Goal: Ask a question

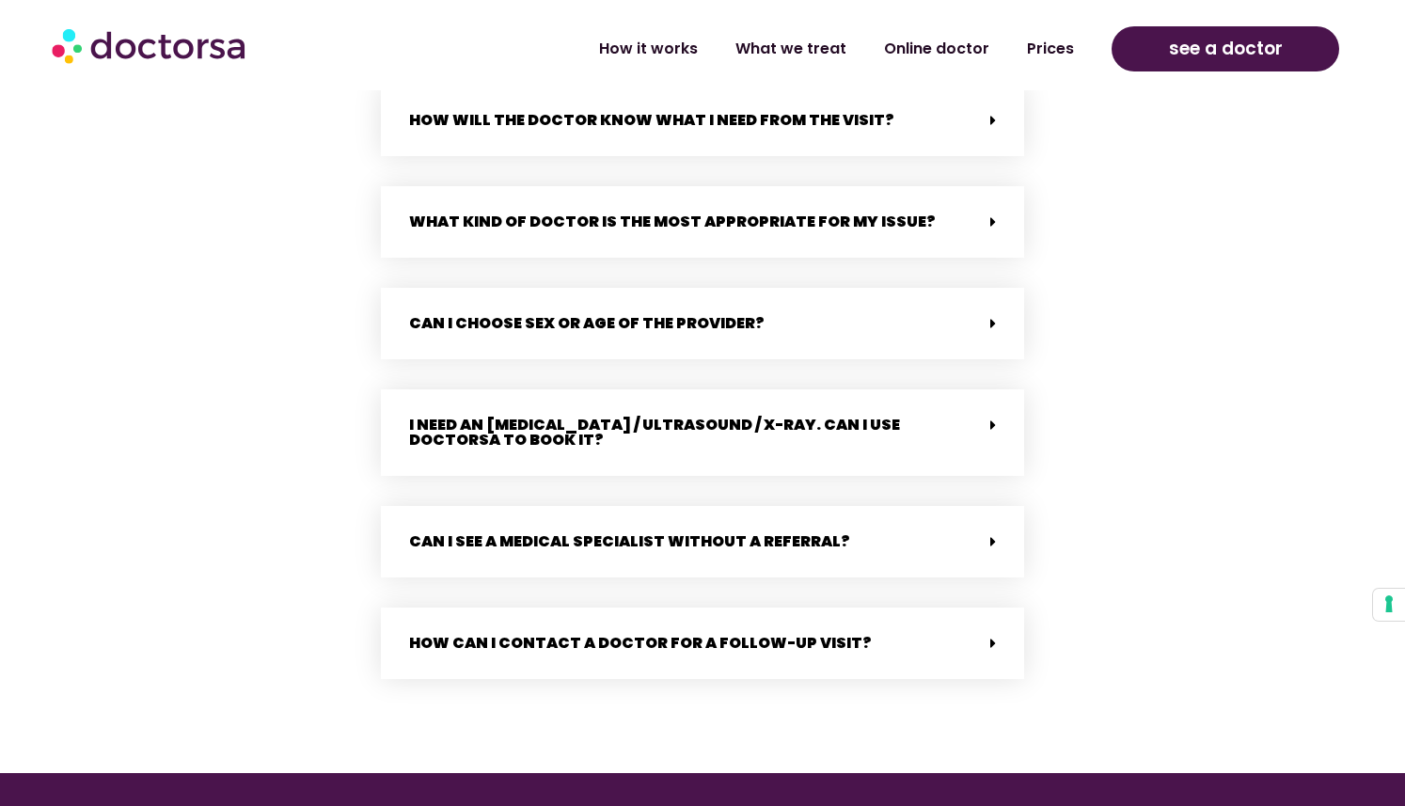
scroll to position [4048, 0]
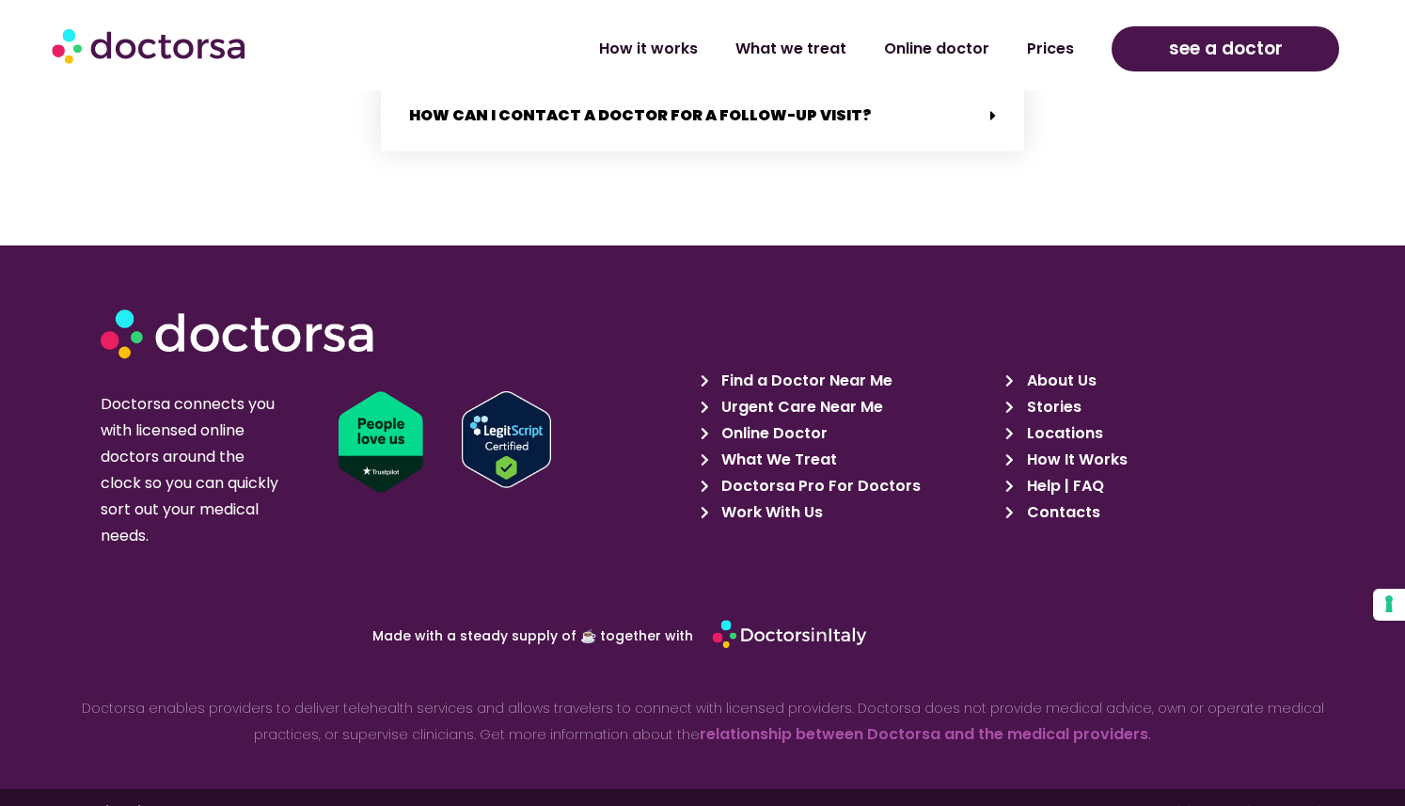
click at [1051, 473] on span "Help | FAQ" at bounding box center [1063, 486] width 82 height 26
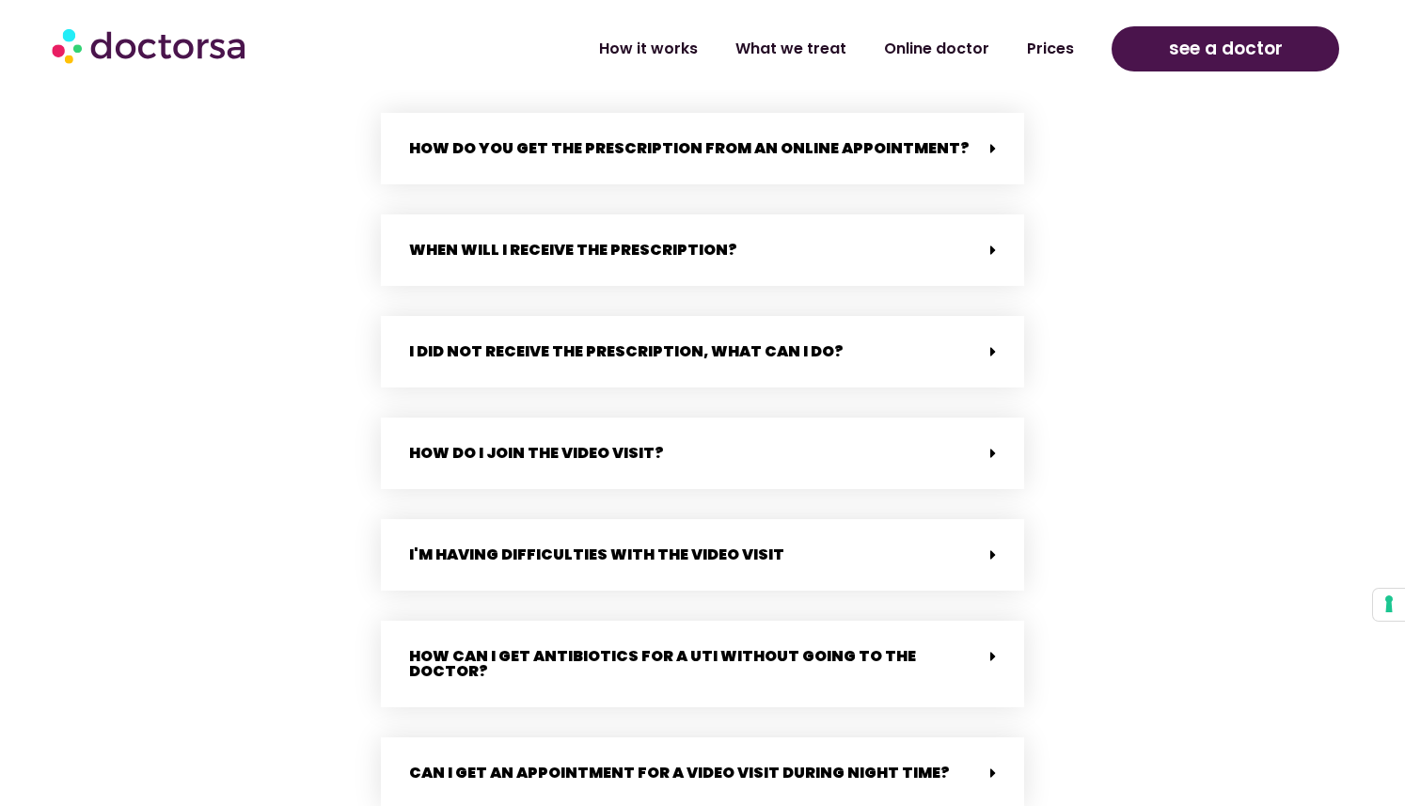
scroll to position [1378, 0]
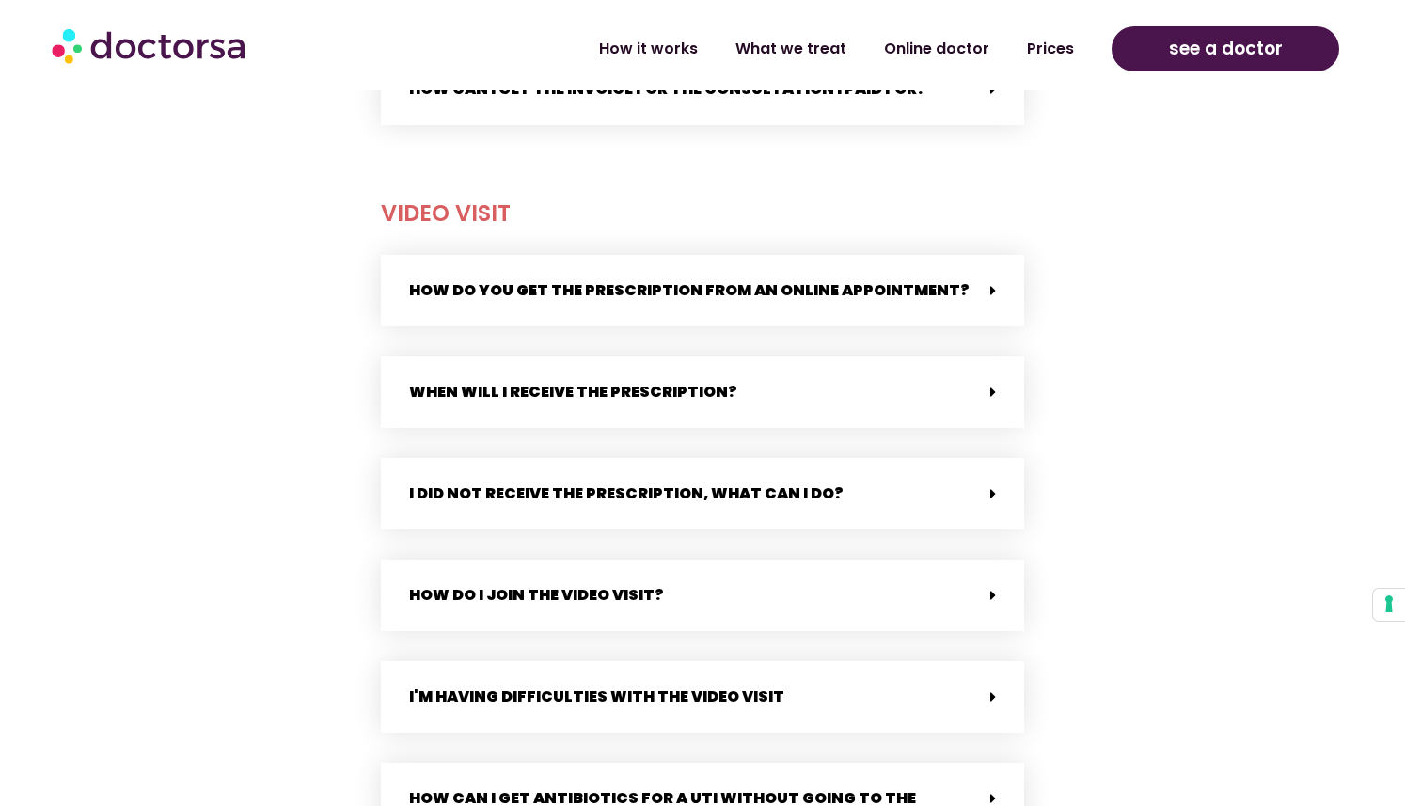
click at [630, 501] on link "I did not receive the prescription, what can i do?" at bounding box center [626, 493] width 434 height 22
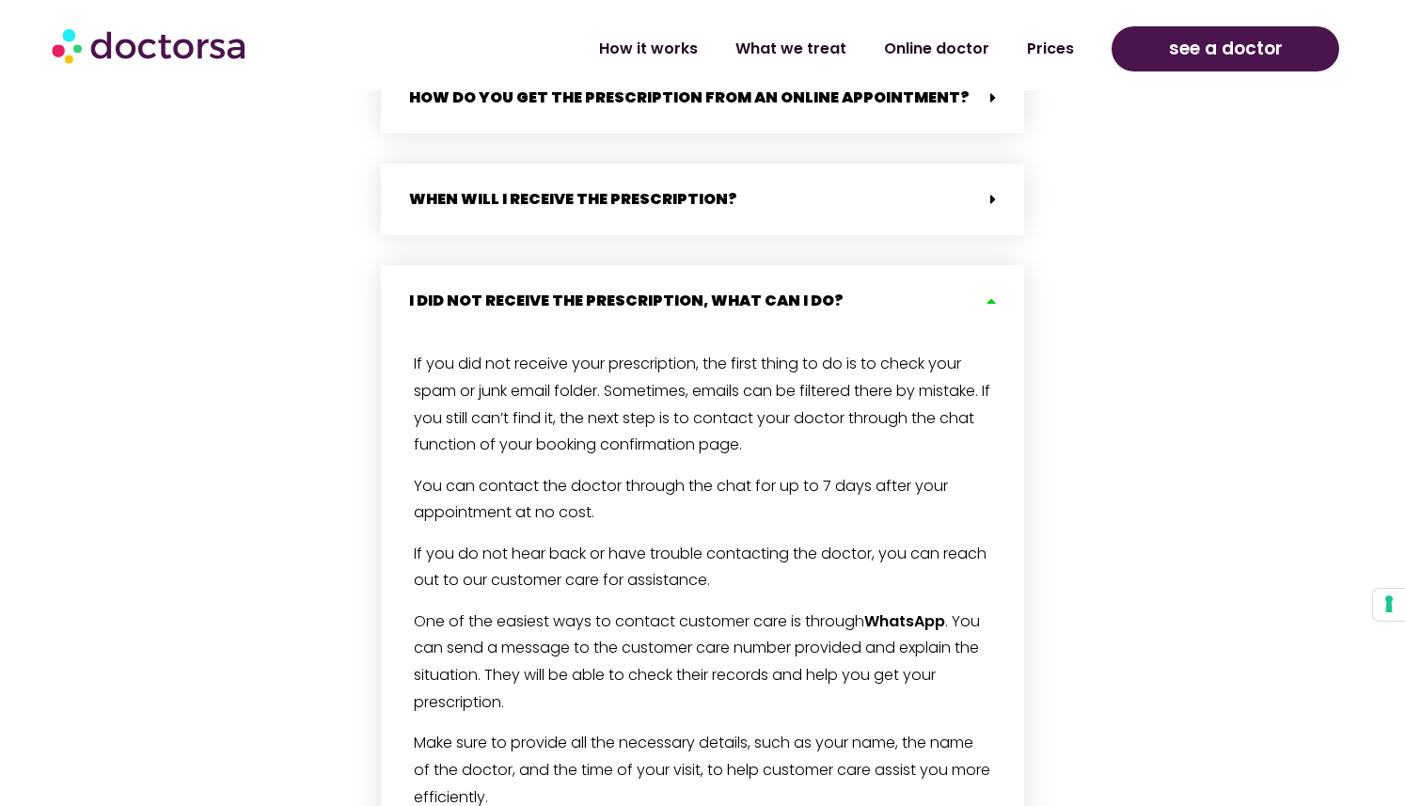
scroll to position [1737, 0]
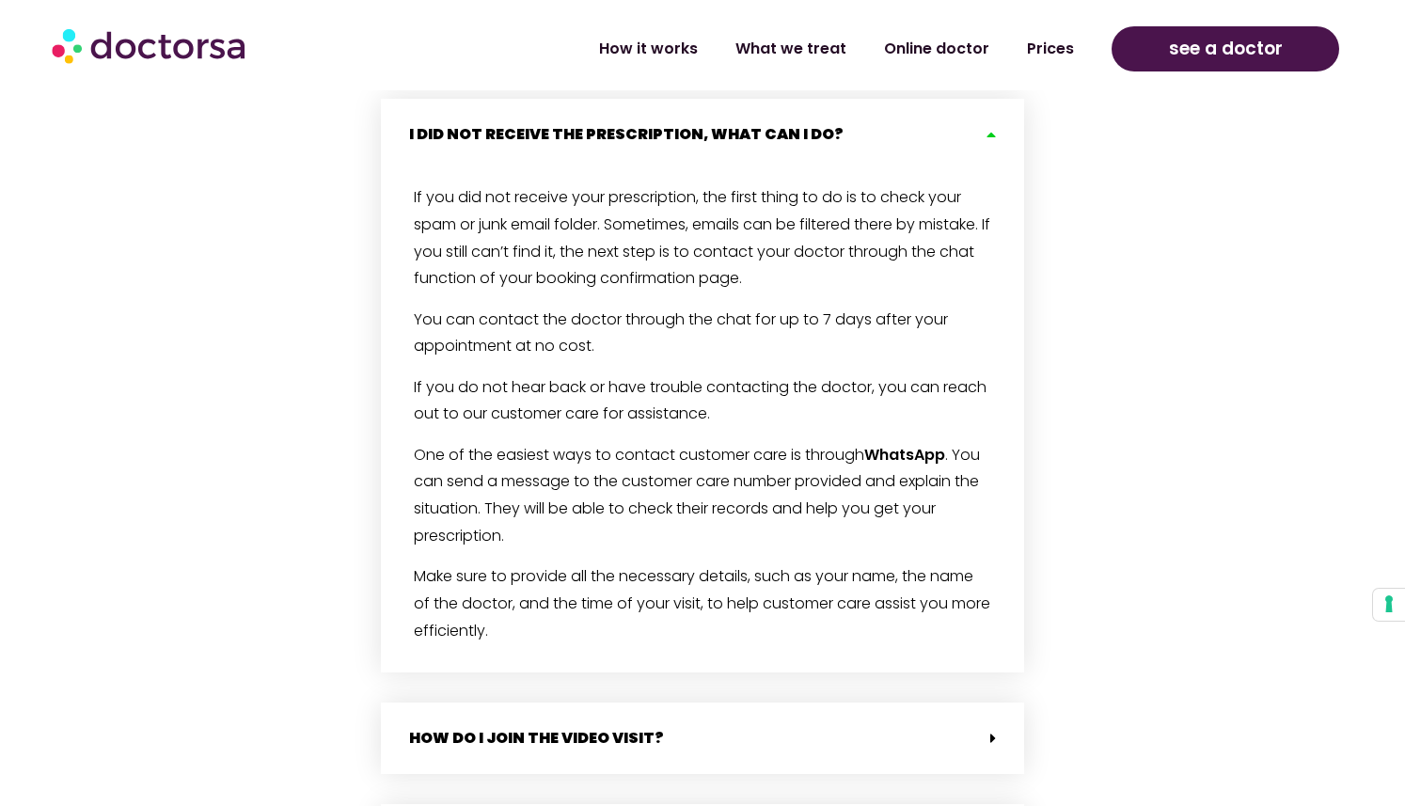
click at [906, 455] on link "WhatsApp" at bounding box center [904, 455] width 81 height 22
